Goal: Information Seeking & Learning: Learn about a topic

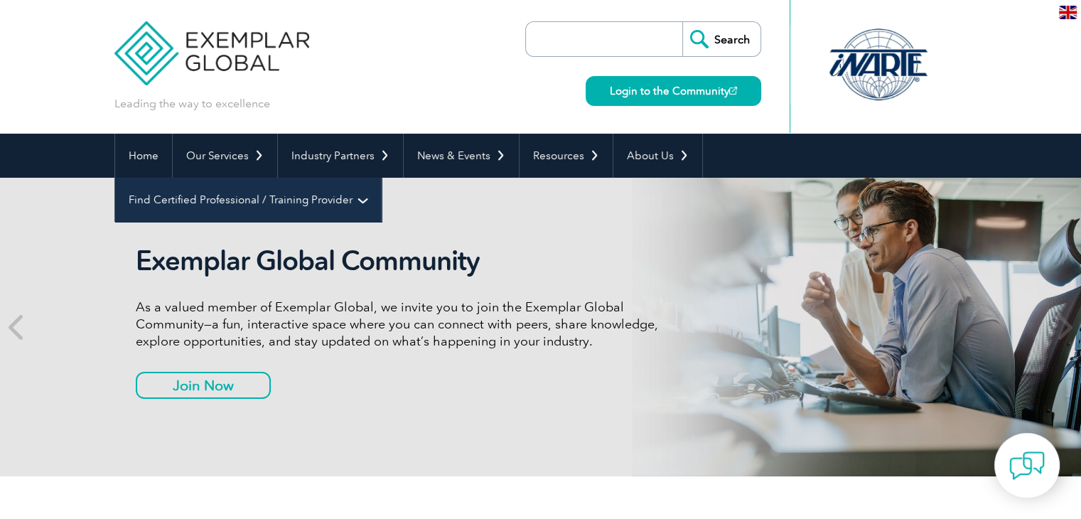
click at [381, 178] on link "Find Certified Professional / Training Provider" at bounding box center [248, 200] width 266 height 44
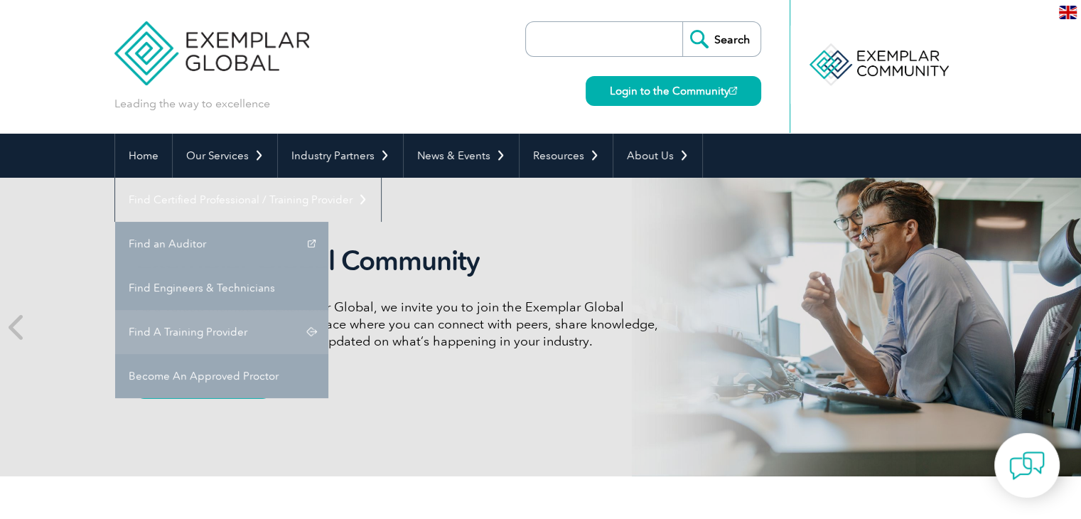
click at [328, 310] on link "Find A Training Provider" at bounding box center [221, 332] width 213 height 44
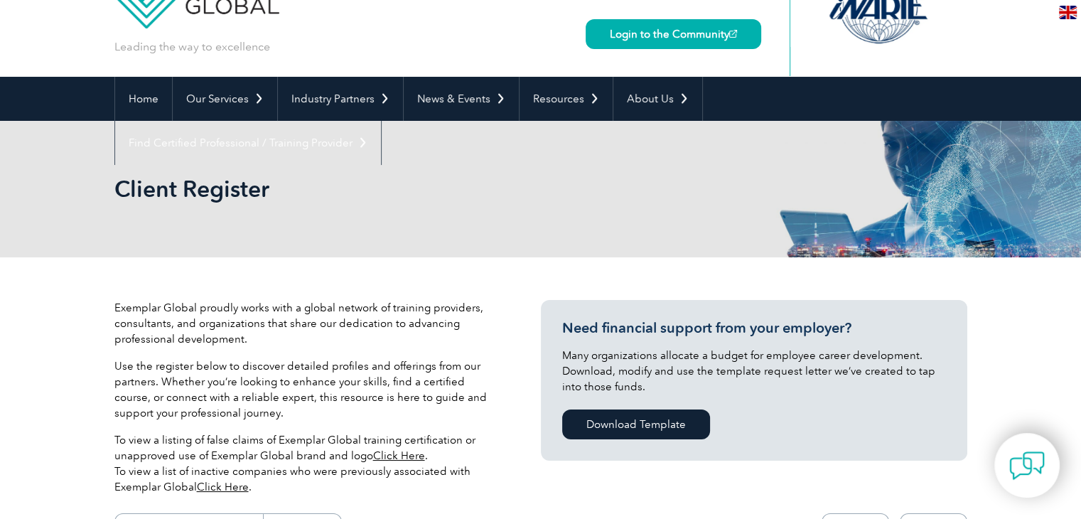
scroll to position [330, 0]
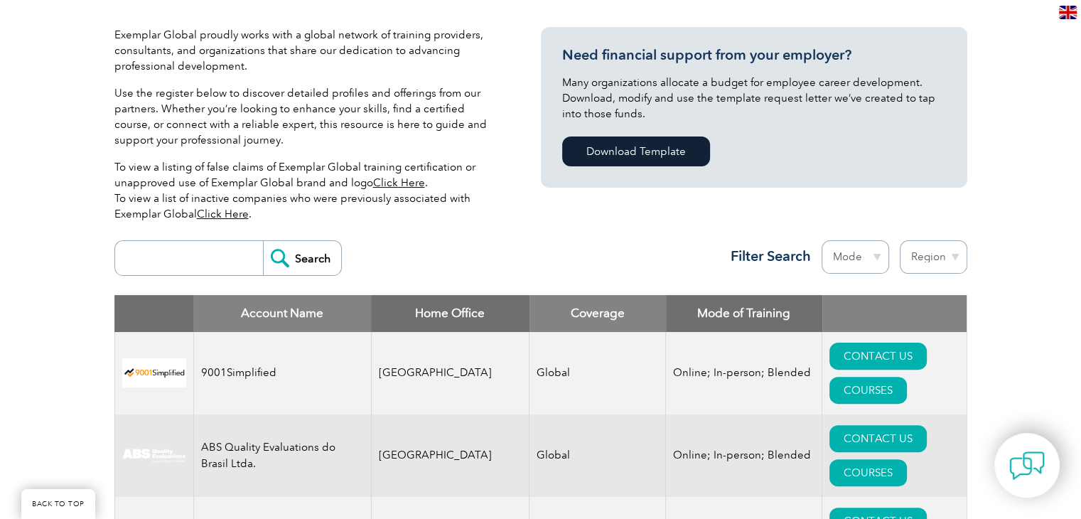
click at [924, 264] on select "Region Australia Bahrain Bangladesh Brazil Canada Colombia Dominican Republic E…" at bounding box center [932, 256] width 67 height 33
select select "[GEOGRAPHIC_DATA]"
click at [899, 240] on select "Region Australia Bahrain Bangladesh Brazil Canada Colombia Dominican Republic E…" at bounding box center [932, 256] width 67 height 33
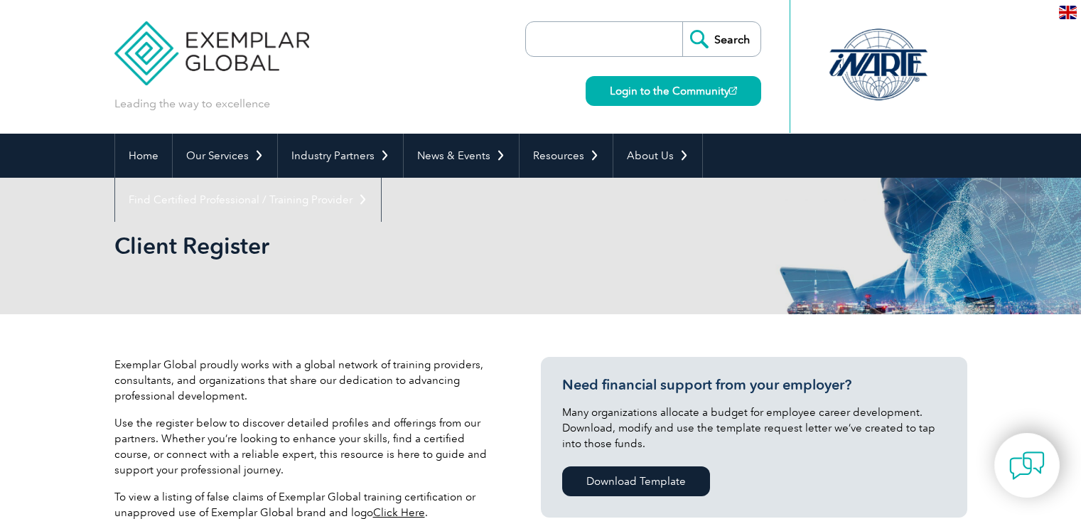
select select "[GEOGRAPHIC_DATA]"
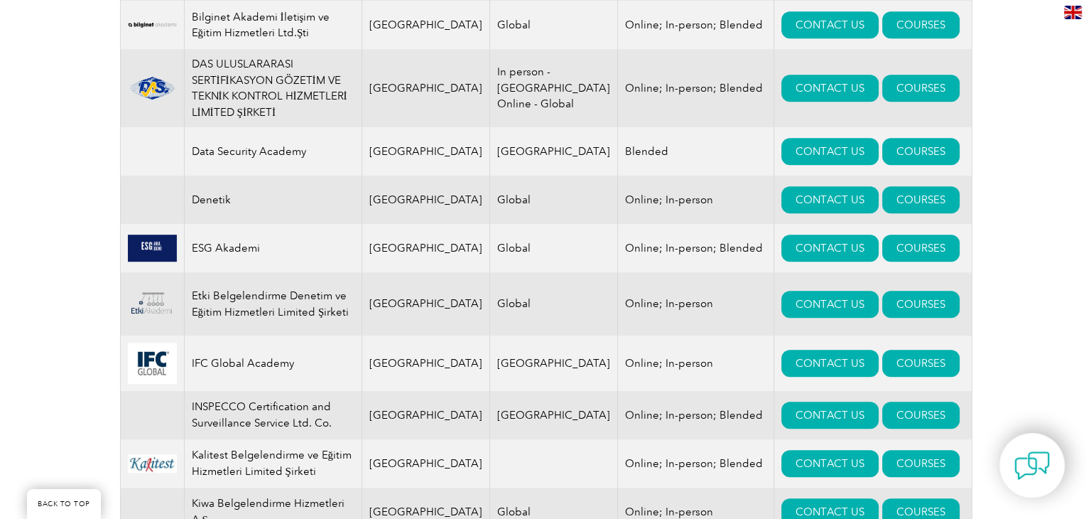
scroll to position [841, 0]
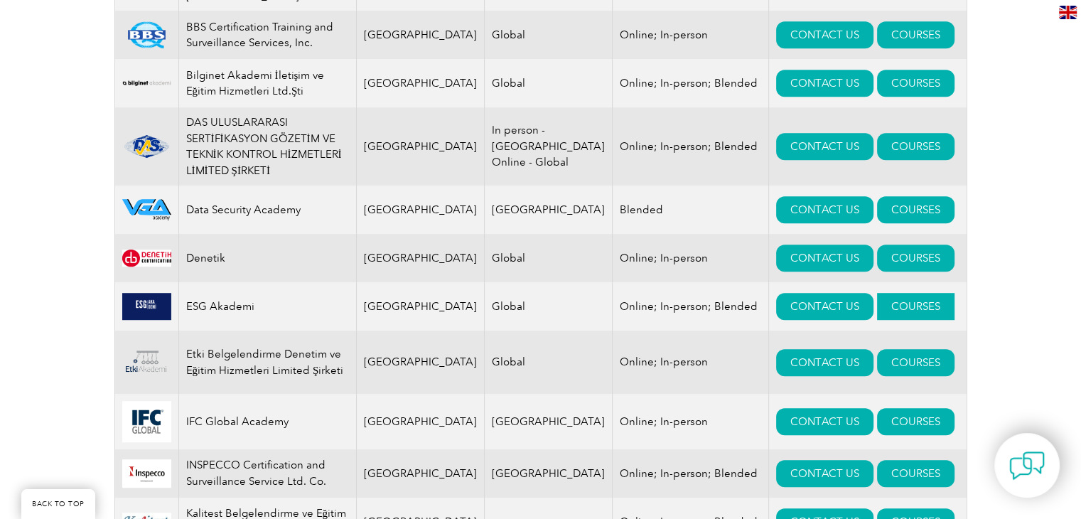
click at [890, 293] on link "COURSES" at bounding box center [915, 306] width 77 height 27
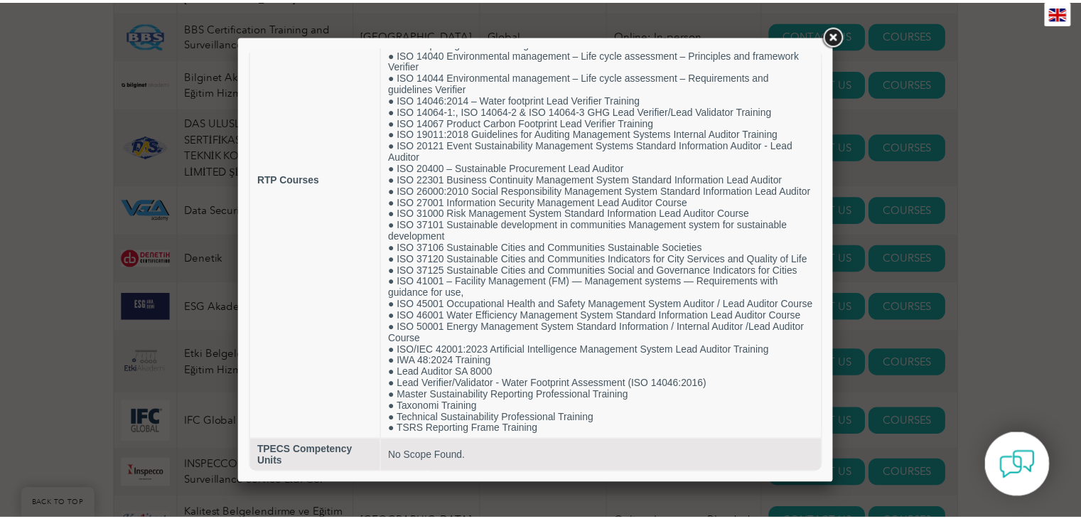
scroll to position [227, 0]
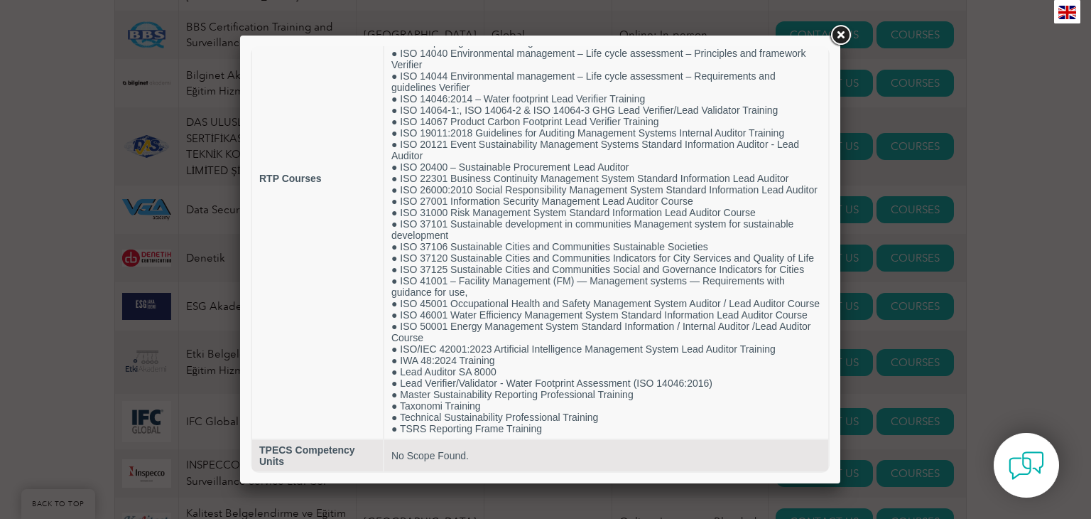
drag, startPoint x: 825, startPoint y: 190, endPoint x: 1091, endPoint y: 378, distance: 326.2
click at [840, 40] on link at bounding box center [841, 36] width 26 height 26
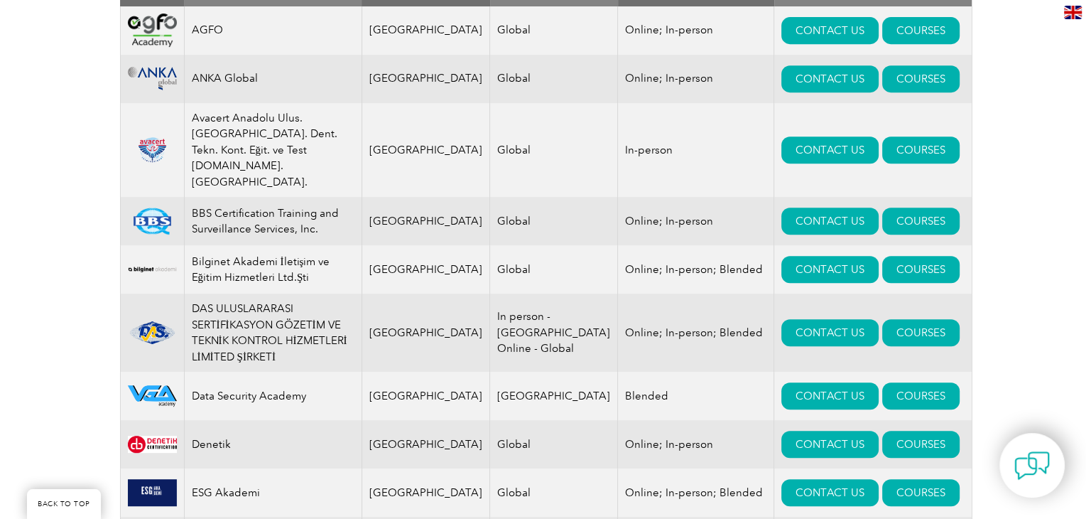
scroll to position [617, 0]
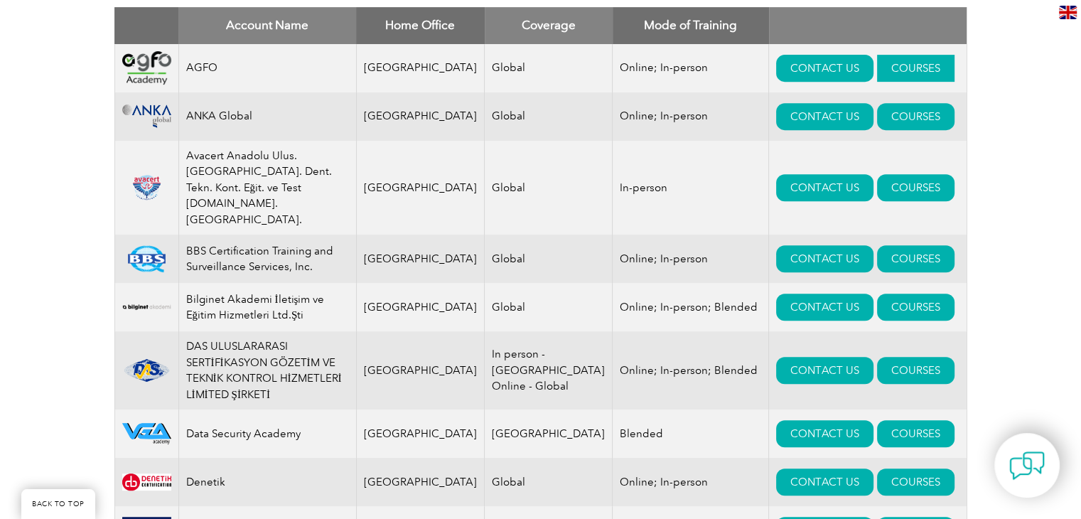
click at [877, 63] on link "COURSES" at bounding box center [915, 68] width 77 height 27
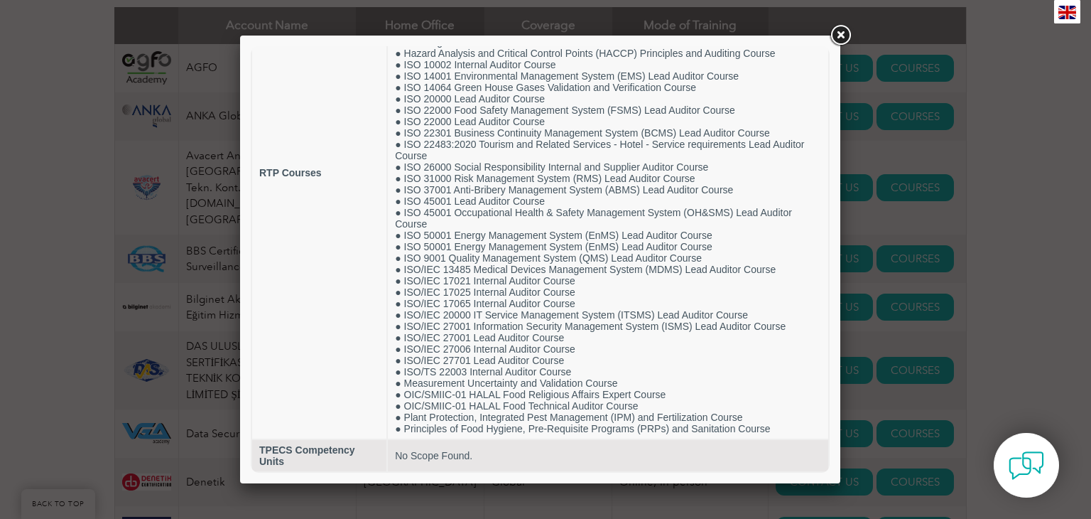
scroll to position [200, 0]
drag, startPoint x: 1037, startPoint y: 180, endPoint x: 1018, endPoint y: 178, distance: 19.4
click at [1038, 180] on div at bounding box center [545, 259] width 1091 height 519
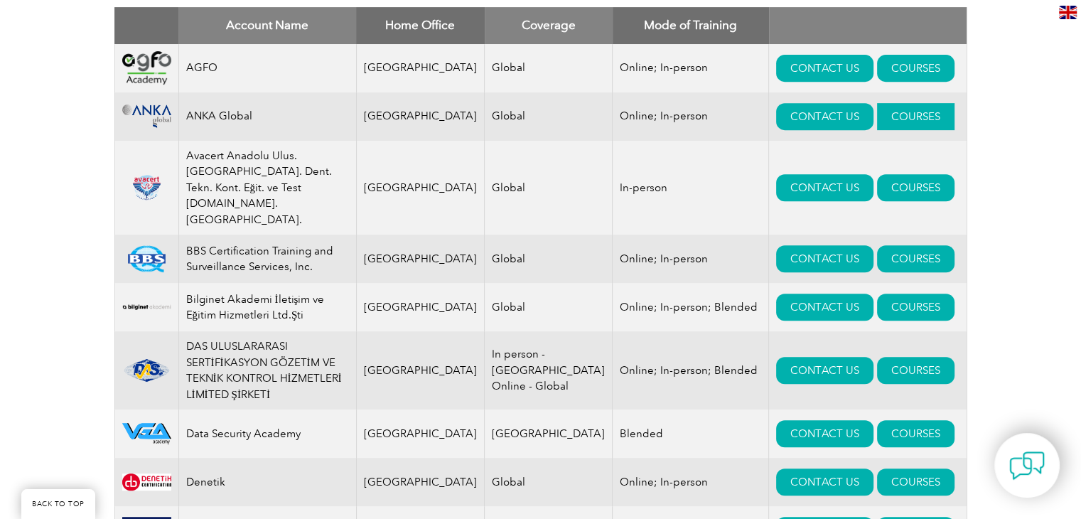
click at [877, 115] on link "COURSES" at bounding box center [915, 116] width 77 height 27
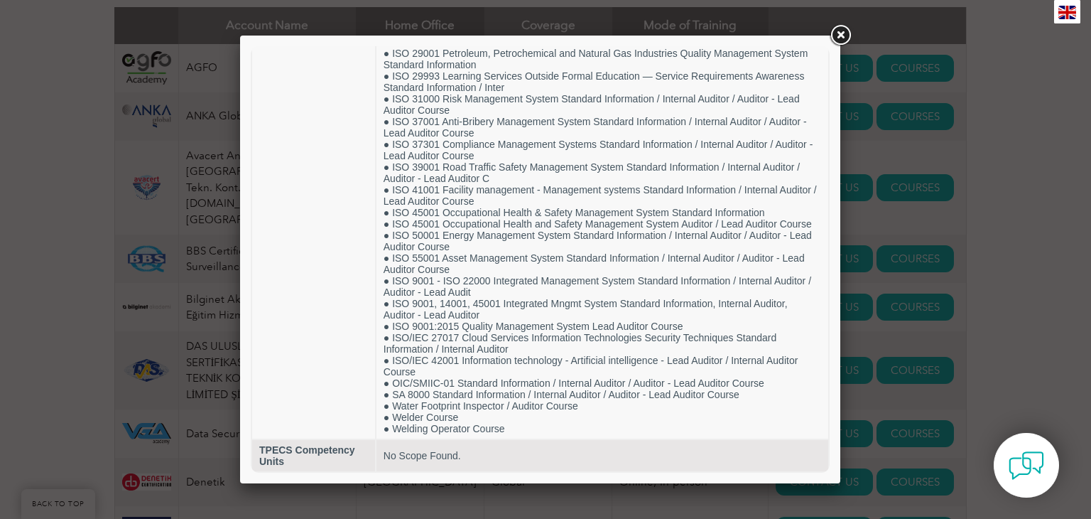
scroll to position [931, 0]
click at [1069, 163] on div at bounding box center [545, 259] width 1091 height 519
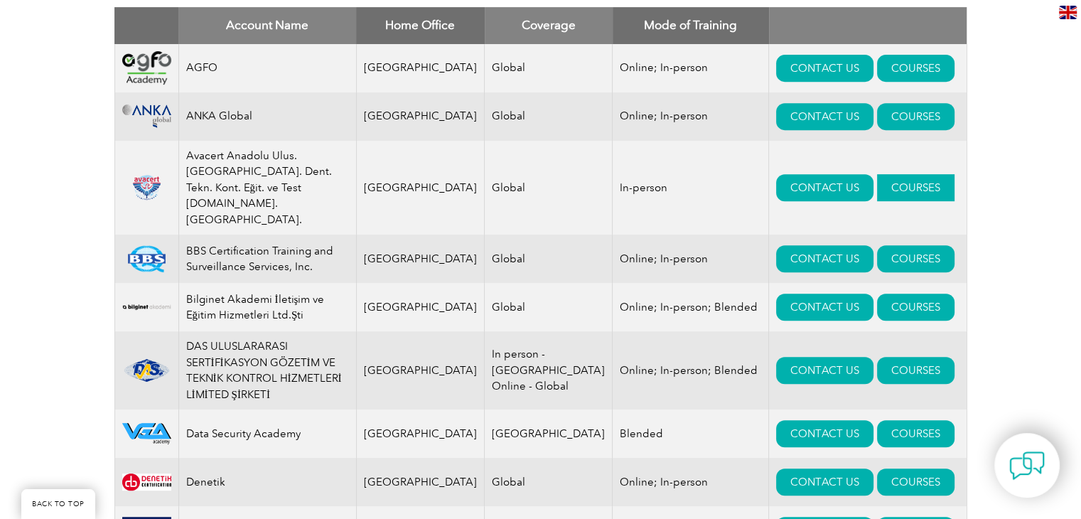
click at [877, 175] on link "COURSES" at bounding box center [915, 187] width 77 height 27
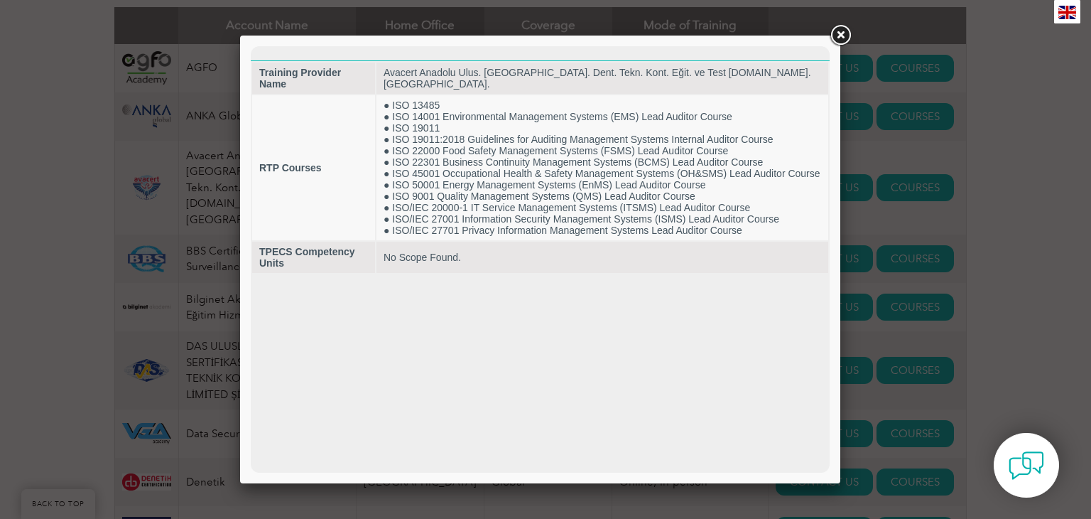
scroll to position [0, 0]
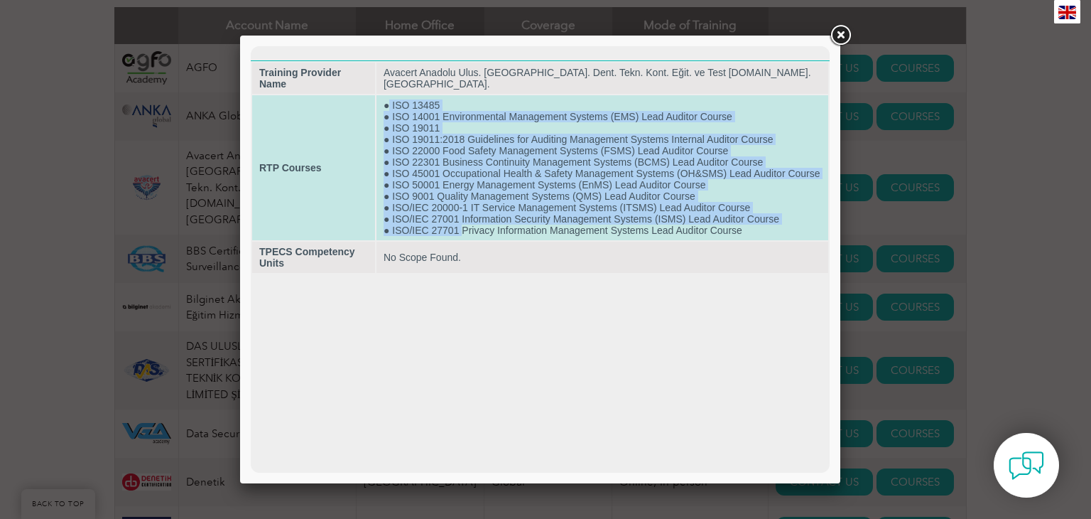
drag, startPoint x: 403, startPoint y: 87, endPoint x: 473, endPoint y: 234, distance: 162.4
click at [473, 234] on td "● ISO 13485 ● ISO 14001 Environmental Management Systems (EMS) Lead Auditor Cou…" at bounding box center [603, 167] width 452 height 145
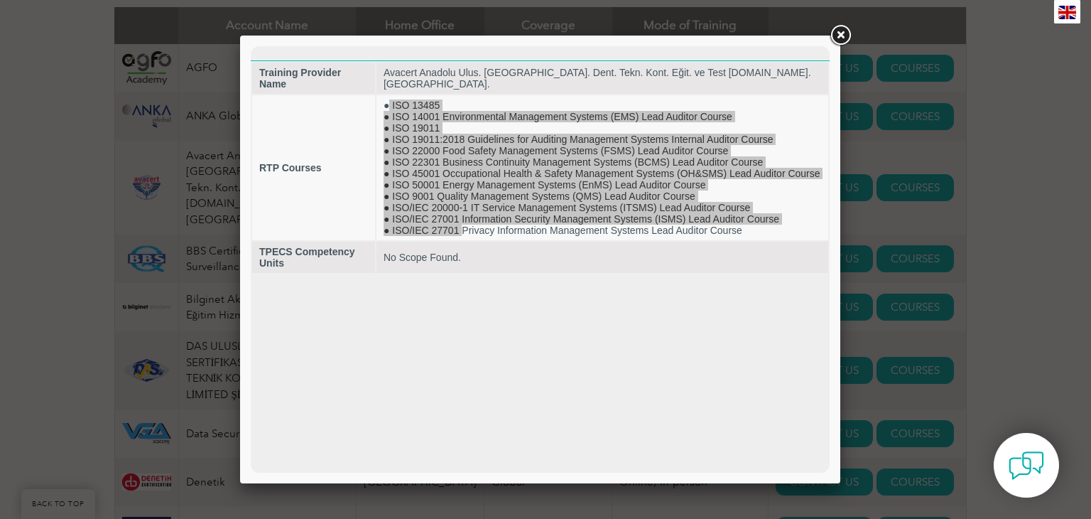
click at [846, 32] on link at bounding box center [841, 36] width 26 height 26
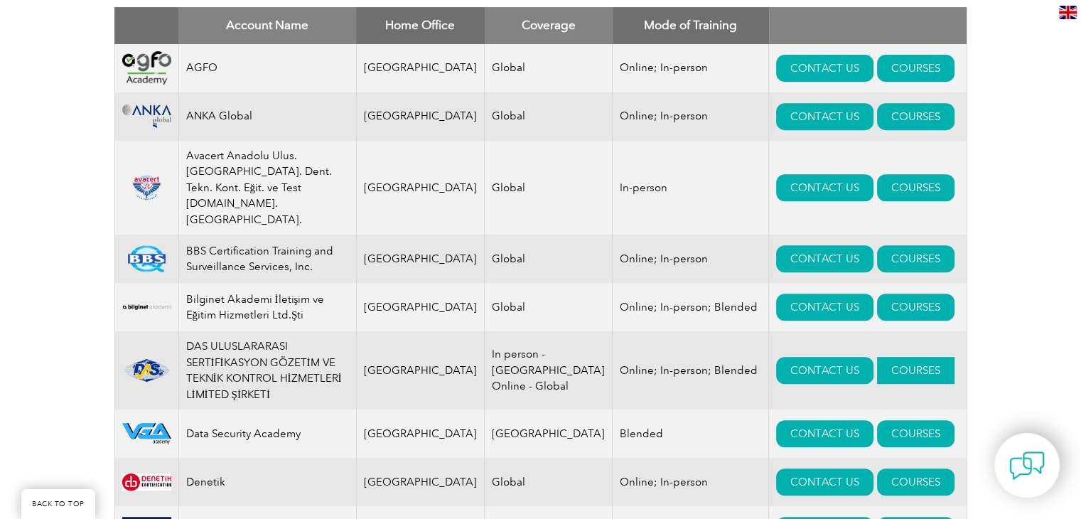
click at [877, 357] on link "COURSES" at bounding box center [915, 370] width 77 height 27
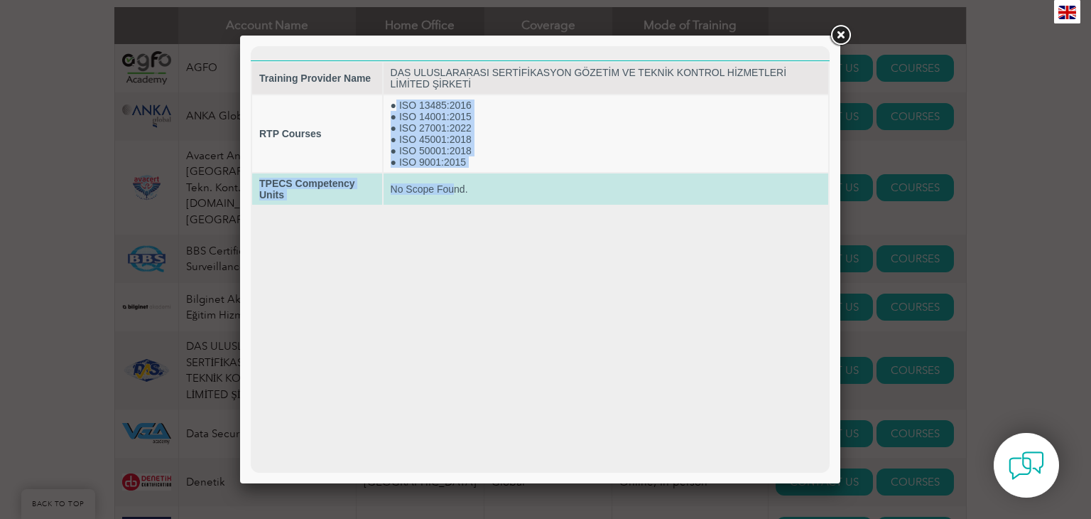
drag, startPoint x: 404, startPoint y: 109, endPoint x: 452, endPoint y: 178, distance: 83.8
click at [452, 178] on tbody "Training Provider Name DAS ULUSLARARASI SERTİFİKASYON GÖZETİM VE TEKNİK KONTROL…" at bounding box center [540, 134] width 576 height 142
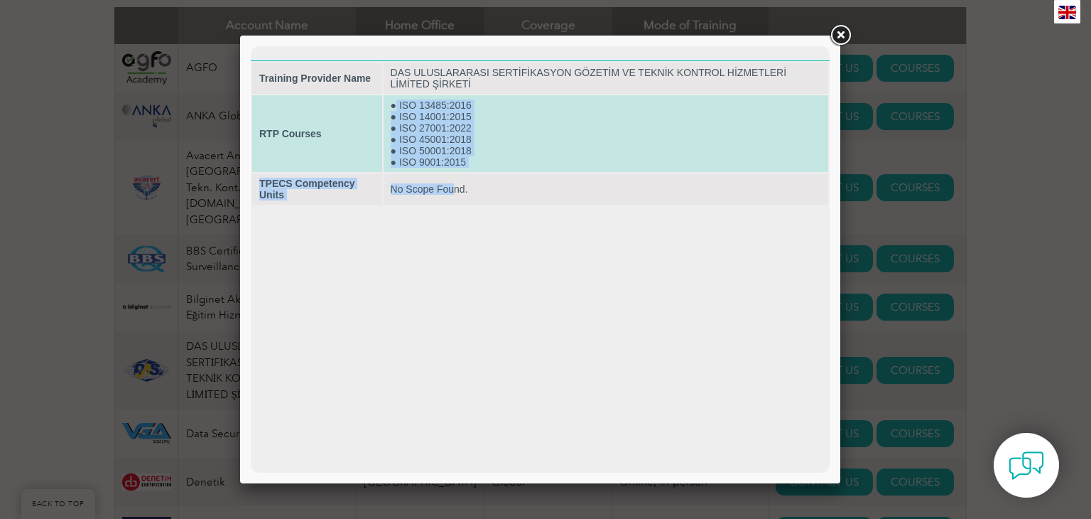
click at [483, 163] on td "● ISO 13485:2016 ● ISO 14001:2015 ● ISO 27001:2022 ● ISO 45001:2018 ● ISO 50001…" at bounding box center [606, 133] width 445 height 77
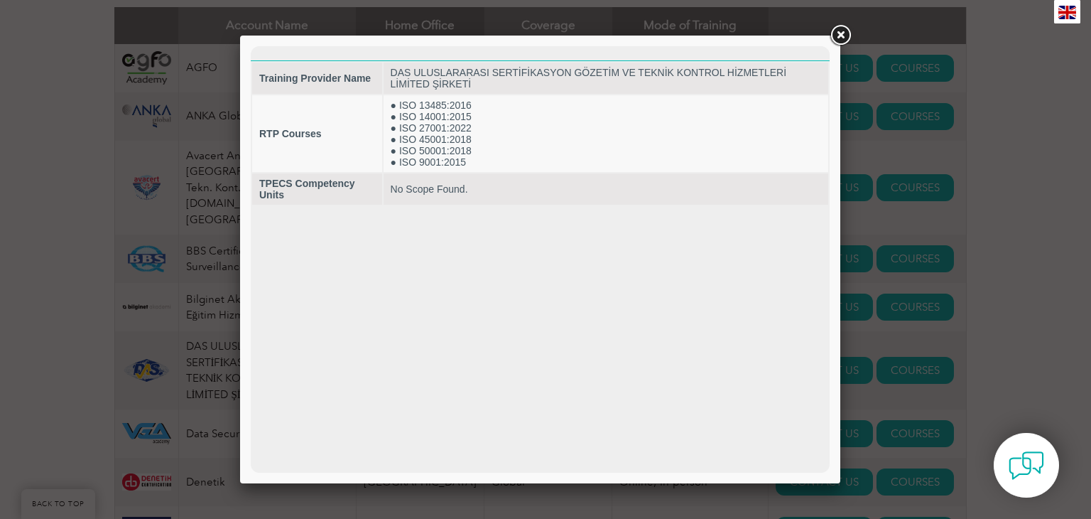
click at [841, 38] on link at bounding box center [841, 36] width 26 height 26
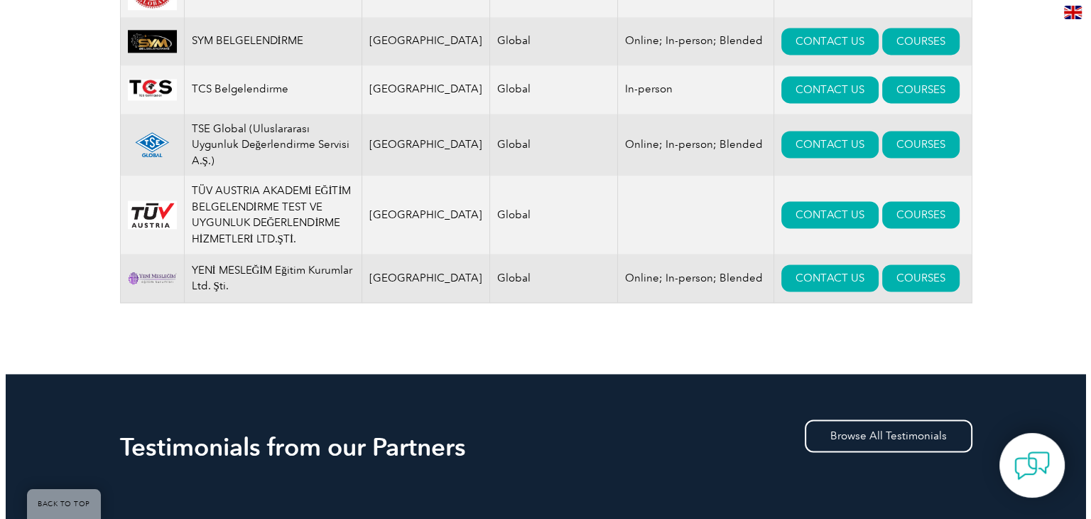
scroll to position [1919, 0]
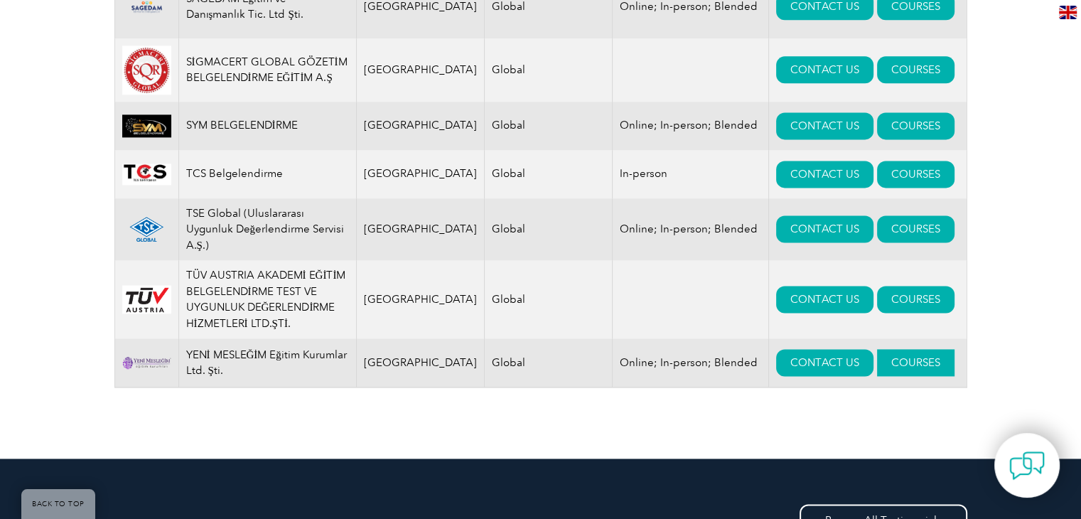
click at [891, 350] on link "COURSES" at bounding box center [915, 362] width 77 height 27
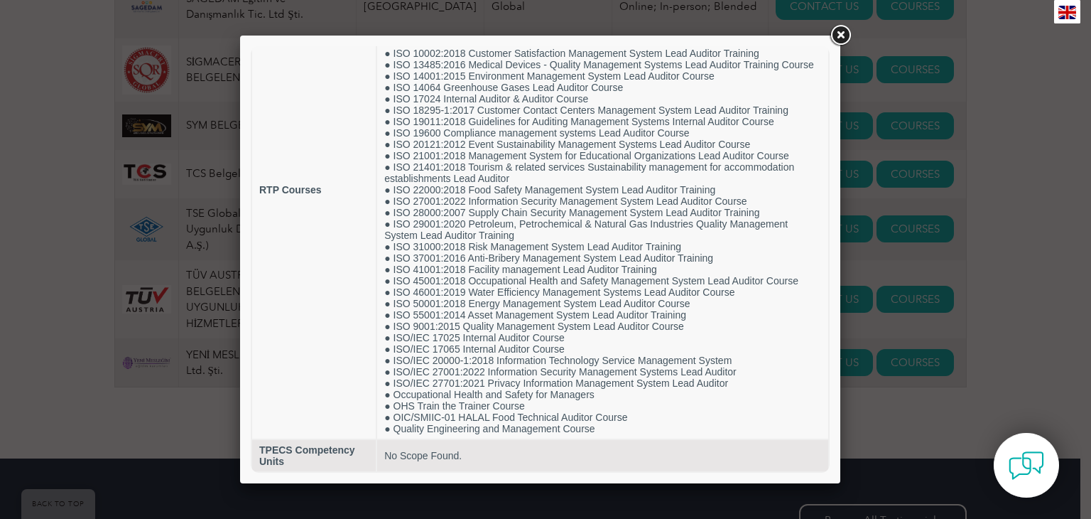
scroll to position [191, 0]
click at [1019, 299] on div at bounding box center [545, 259] width 1091 height 519
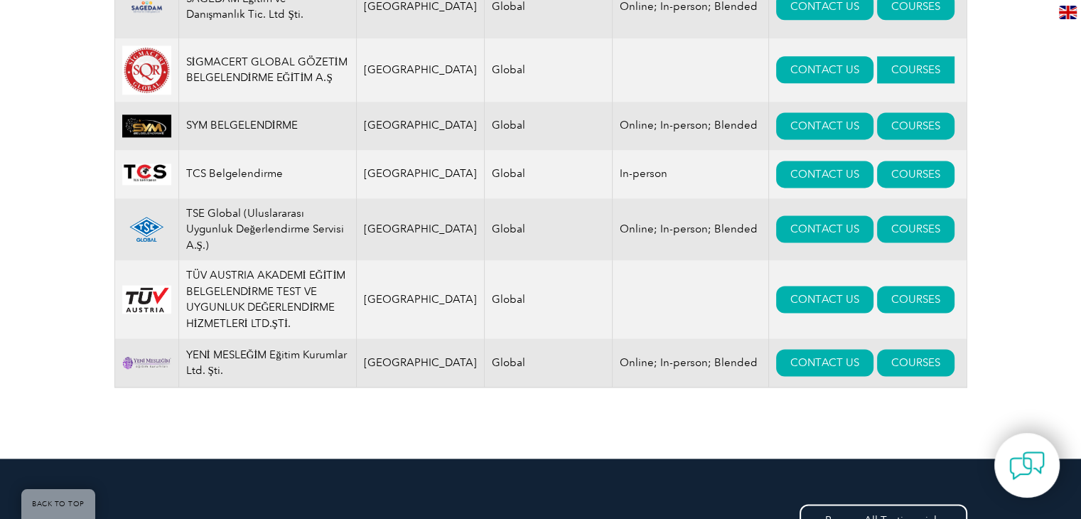
click at [877, 56] on link "COURSES" at bounding box center [915, 69] width 77 height 27
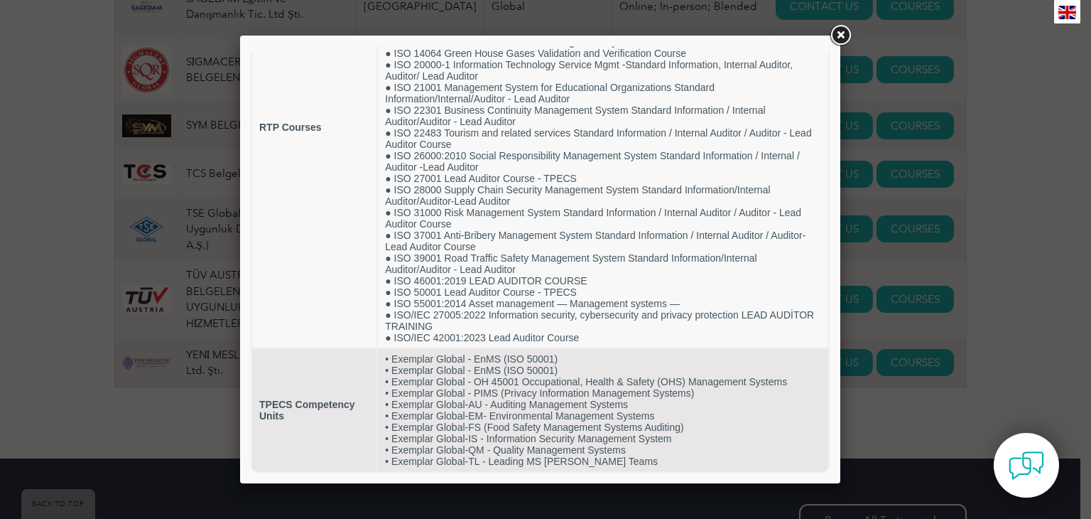
scroll to position [0, 0]
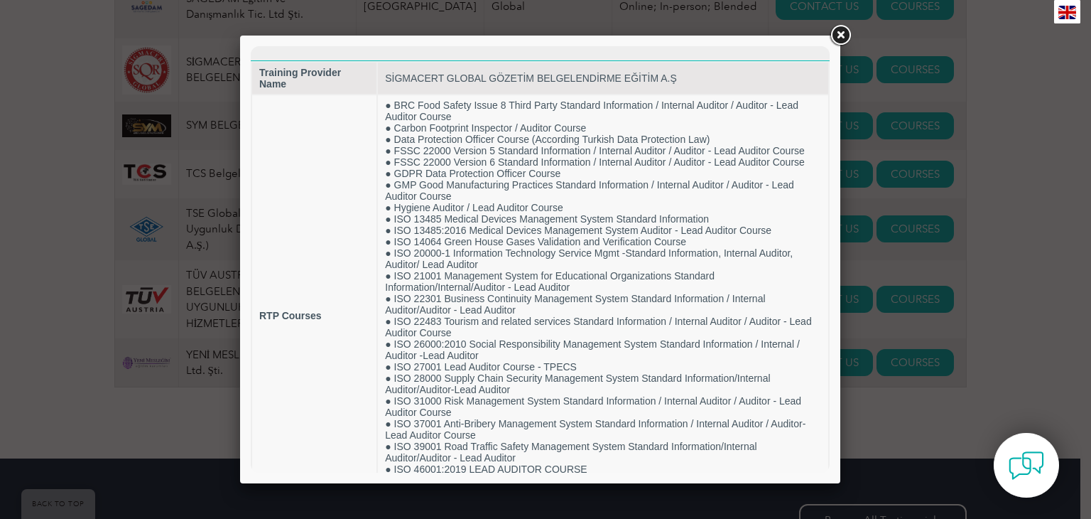
click at [835, 36] on link at bounding box center [841, 36] width 26 height 26
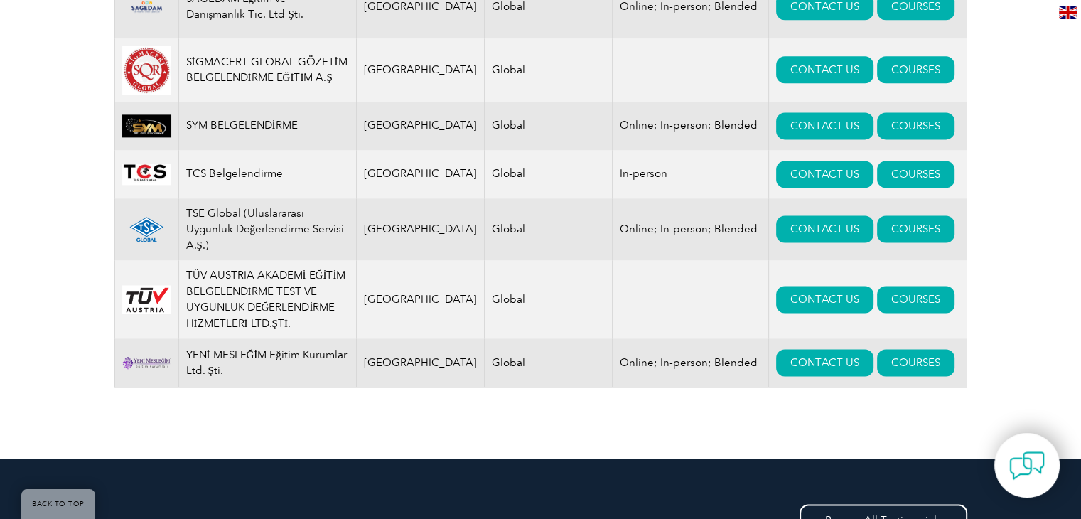
click at [877, 291] on link "COURSES" at bounding box center [915, 299] width 77 height 27
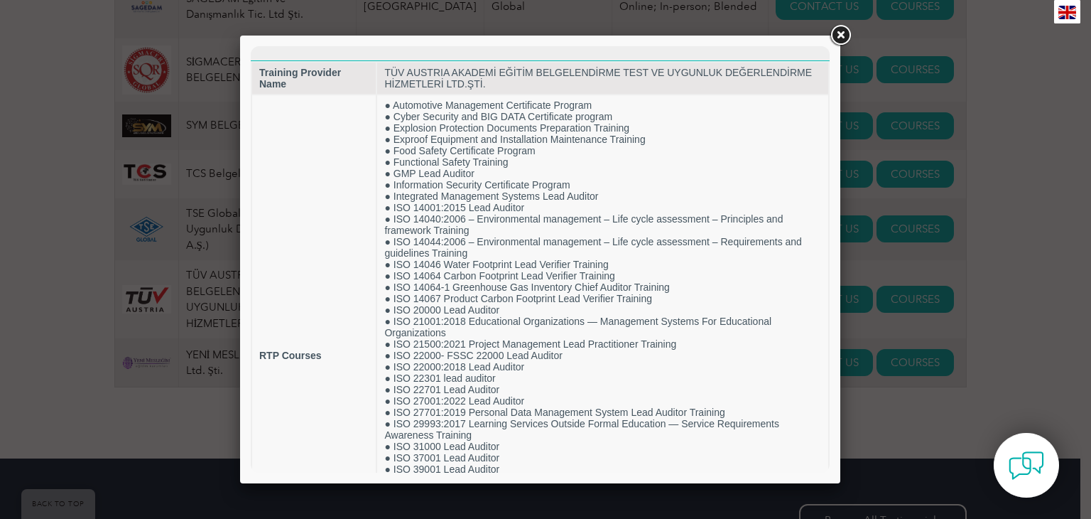
click at [968, 249] on div at bounding box center [545, 259] width 1091 height 519
